Goal: Use online tool/utility: Utilize a website feature to perform a specific function

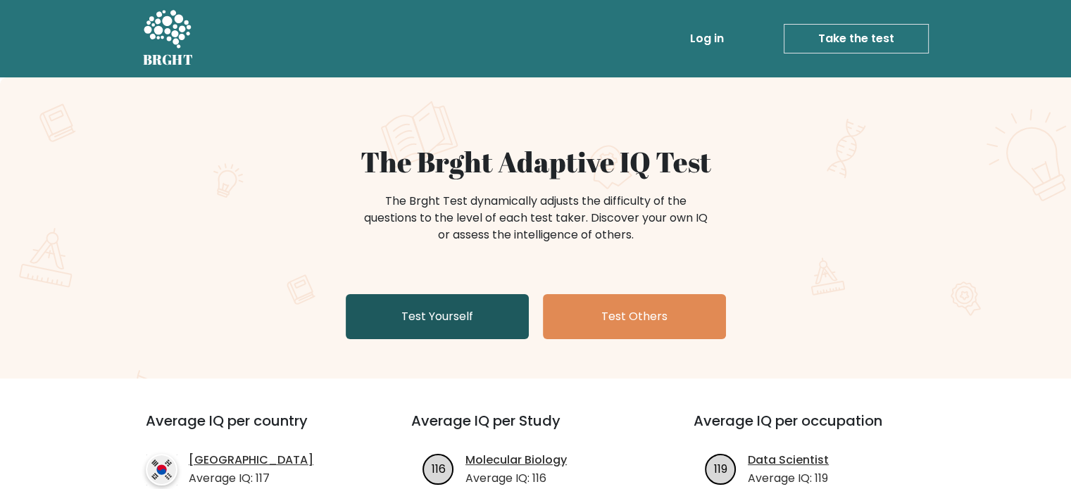
click at [462, 325] on link "Test Yourself" at bounding box center [437, 316] width 183 height 45
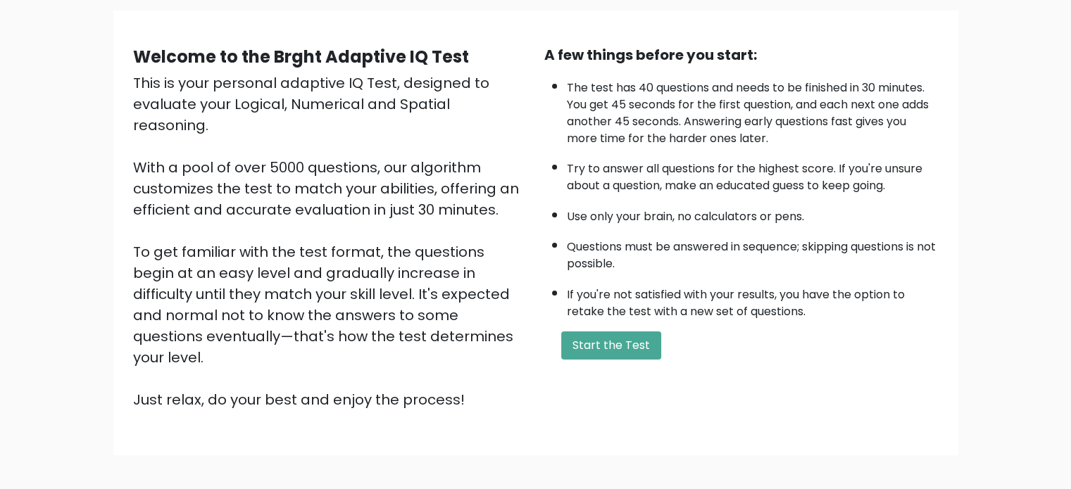
scroll to position [155, 0]
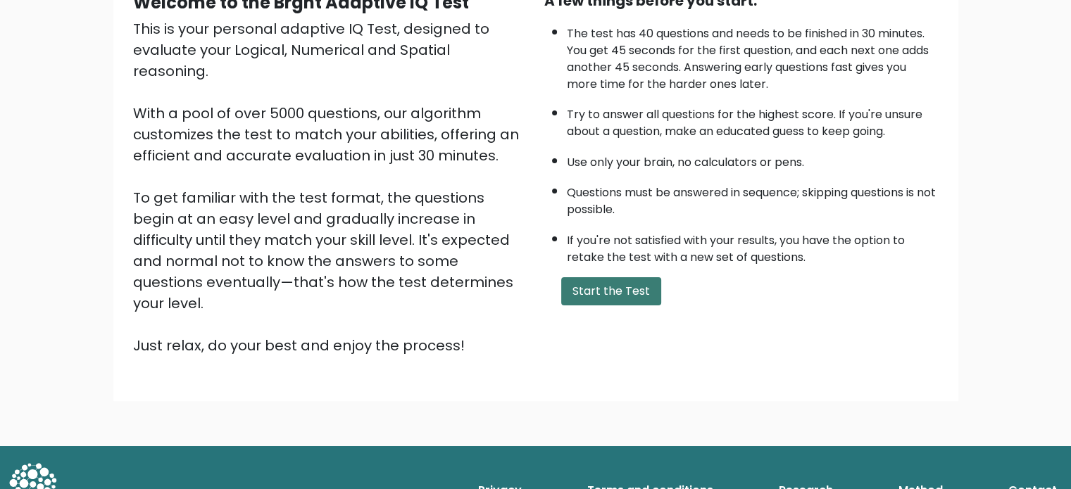
click at [653, 284] on button "Start the Test" at bounding box center [611, 291] width 100 height 28
